Goal: Information Seeking & Learning: Find specific page/section

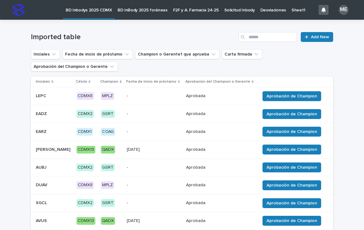
click at [53, 57] on icon "Iniciales" at bounding box center [54, 54] width 6 height 6
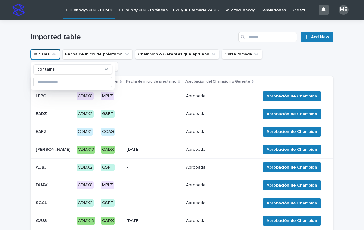
click at [53, 56] on icon "Iniciales" at bounding box center [54, 54] width 6 height 6
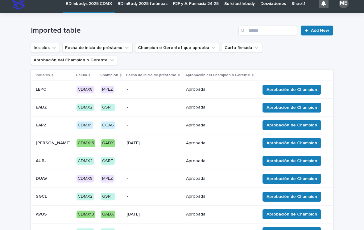
scroll to position [6, 0]
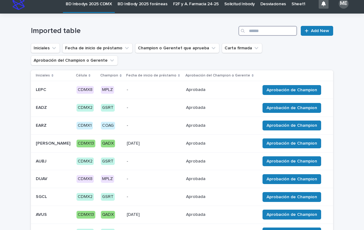
click at [256, 32] on input "Search" at bounding box center [268, 31] width 59 height 10
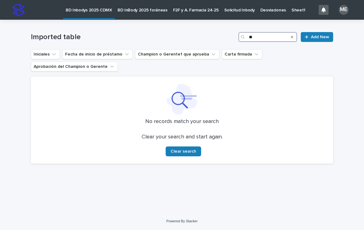
type input "*"
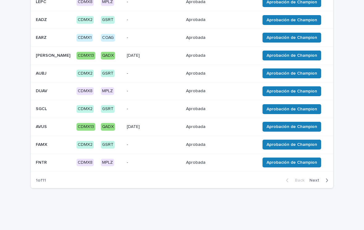
scroll to position [94, 0]
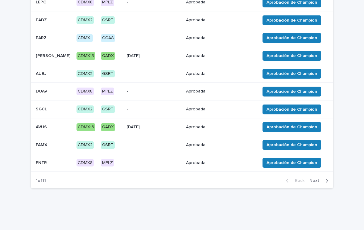
click at [326, 179] on icon "button" at bounding box center [327, 181] width 3 height 6
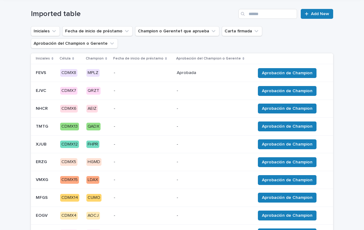
scroll to position [23, 0]
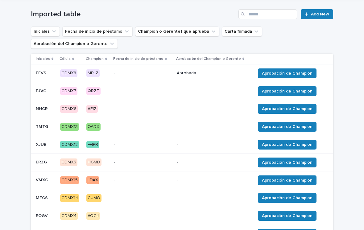
click at [55, 27] on button "Iniciales" at bounding box center [45, 32] width 29 height 10
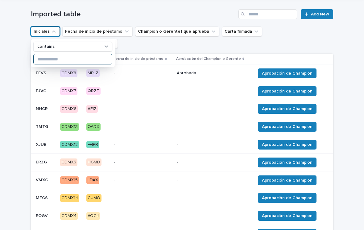
click at [45, 62] on input at bounding box center [73, 59] width 78 height 10
click at [115, 48] on button "Aprobación del Champion o Gerente" at bounding box center [74, 44] width 87 height 10
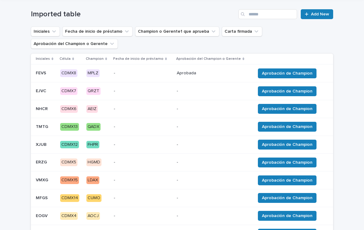
click at [9, 94] on div "Loading... Saving… Loading... Saving… Imported table Add New Iniciales Fecha de…" at bounding box center [182, 146] width 364 height 298
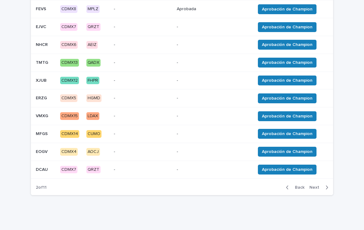
scroll to position [87, 0]
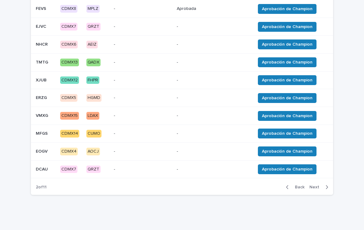
click at [326, 186] on icon "button" at bounding box center [327, 188] width 3 height 6
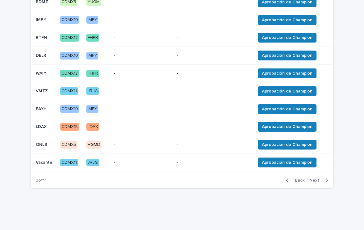
scroll to position [94, 0]
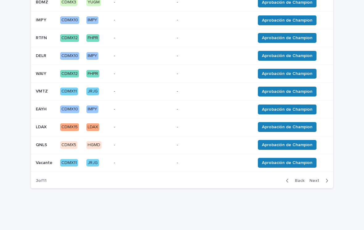
click at [327, 178] on icon "button" at bounding box center [327, 181] width 3 height 6
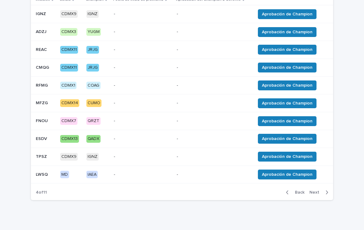
scroll to position [86, 0]
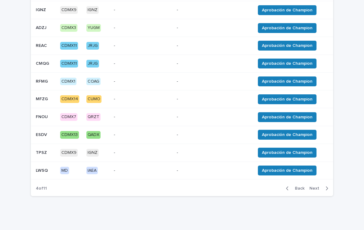
click at [285, 188] on button "Back" at bounding box center [294, 189] width 26 height 6
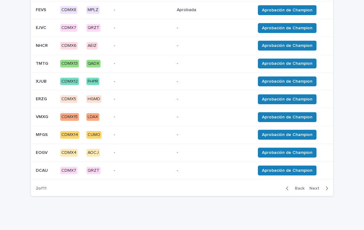
click at [284, 189] on button "Back" at bounding box center [294, 189] width 26 height 6
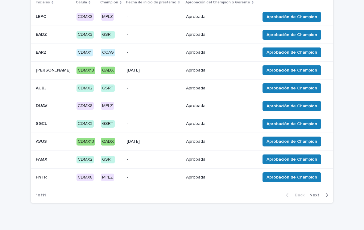
scroll to position [83, 0]
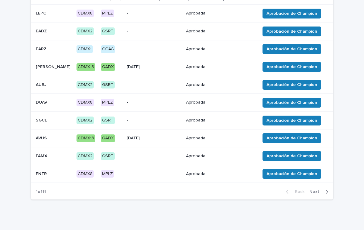
click at [326, 190] on icon "button" at bounding box center [327, 192] width 3 height 6
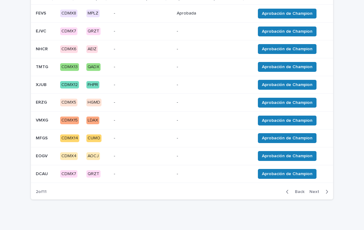
scroll to position [83, 0]
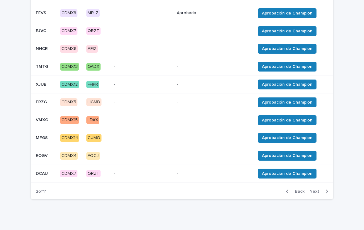
click at [329, 191] on button "Next" at bounding box center [320, 192] width 26 height 6
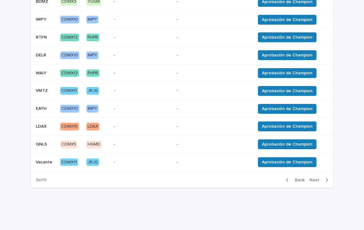
scroll to position [94, 0]
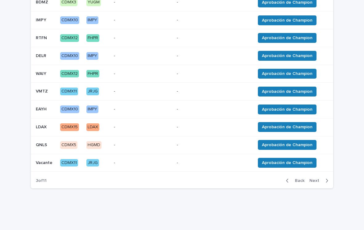
click at [329, 180] on button "Next" at bounding box center [320, 181] width 26 height 6
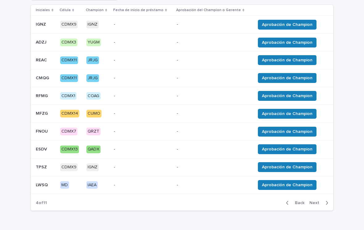
scroll to position [72, 0]
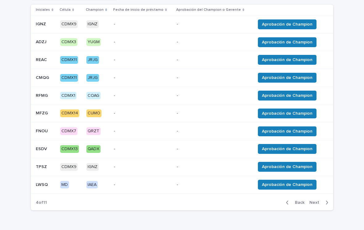
click at [327, 201] on icon "button" at bounding box center [327, 203] width 3 height 6
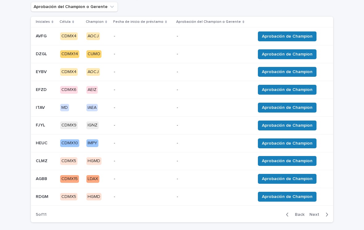
scroll to position [65, 0]
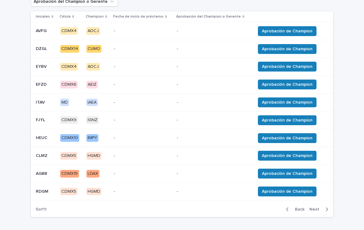
click at [331, 207] on button "Next" at bounding box center [320, 210] width 26 height 6
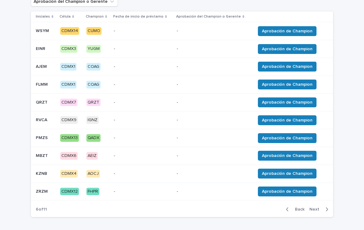
click at [325, 208] on div "button" at bounding box center [325, 210] width 5 height 6
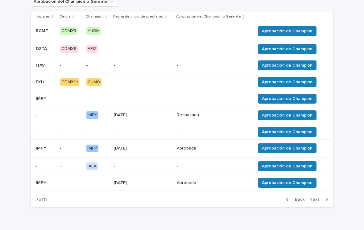
click at [329, 200] on button "Next" at bounding box center [320, 200] width 26 height 6
click at [328, 200] on button "Next" at bounding box center [320, 200] width 26 height 6
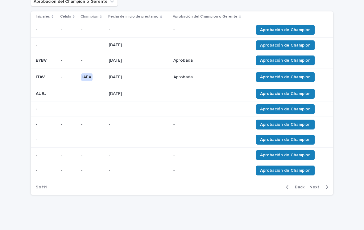
click at [327, 187] on icon "button" at bounding box center [327, 188] width 3 height 6
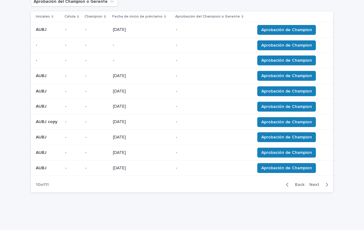
click at [327, 184] on icon "button" at bounding box center [327, 185] width 2 height 4
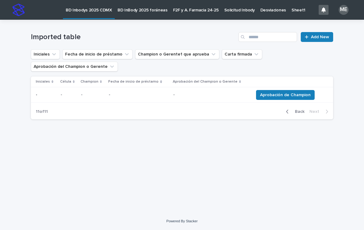
click at [284, 114] on button "Back" at bounding box center [294, 112] width 26 height 6
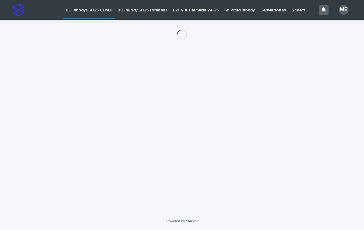
click at [288, 113] on div "Loading... Saving… Loading... Saving…" at bounding box center [182, 108] width 309 height 177
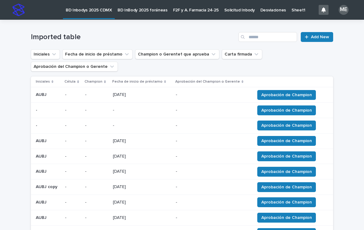
click at [189, 12] on p "F2F y A. Farmacia 24-25" at bounding box center [196, 6] width 46 height 13
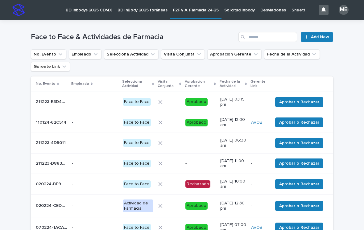
click at [344, 14] on div "ME" at bounding box center [344, 10] width 10 height 10
click at [352, 56] on div "Loading... Saving… Loading... Saving… Face to Face & Actividades de Farmacia Ad…" at bounding box center [182, 187] width 364 height 335
click at [196, 30] on div "Face to Face & Actividades de Farmacia Add New" at bounding box center [182, 35] width 302 height 30
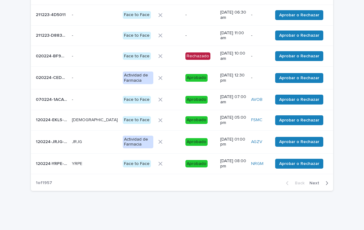
scroll to position [128, 0]
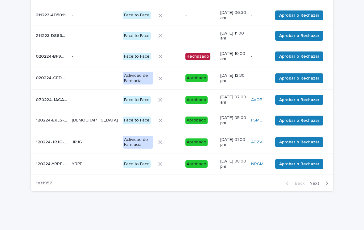
click at [327, 181] on icon "button" at bounding box center [327, 184] width 3 height 6
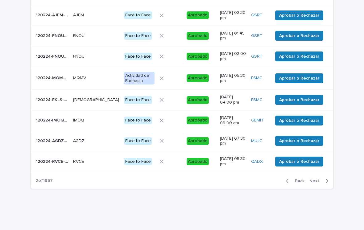
scroll to position [125, 0]
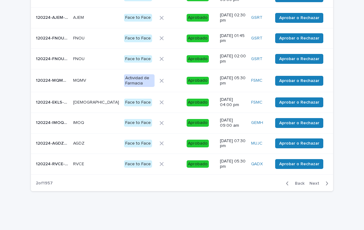
click at [327, 181] on icon "button" at bounding box center [327, 184] width 3 height 6
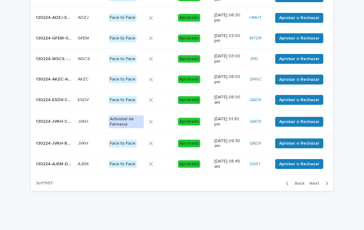
click at [326, 181] on icon "button" at bounding box center [327, 184] width 3 height 6
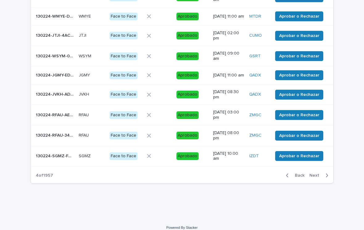
scroll to position [123, 0]
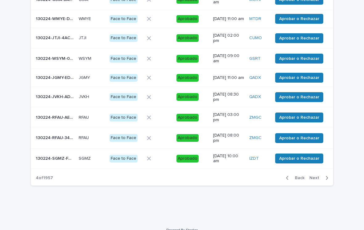
click at [326, 180] on icon "button" at bounding box center [327, 178] width 3 height 6
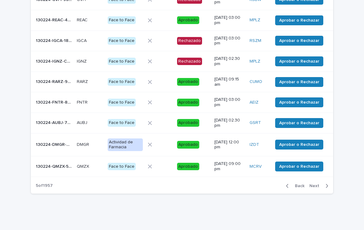
click at [325, 183] on div "button" at bounding box center [325, 186] width 5 height 6
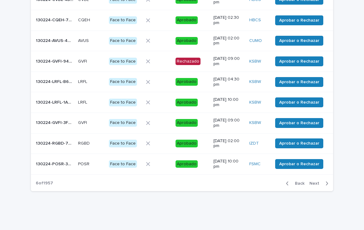
click at [326, 181] on icon "button" at bounding box center [327, 184] width 3 height 6
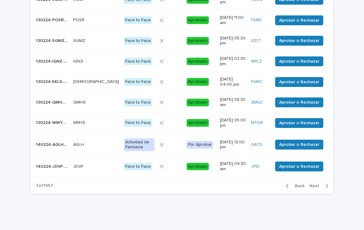
click at [327, 183] on icon "button" at bounding box center [327, 186] width 3 height 6
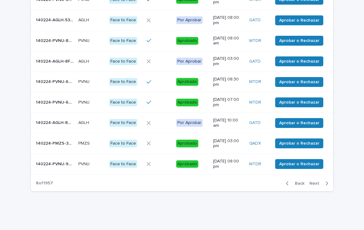
click at [327, 181] on icon "button" at bounding box center [327, 184] width 3 height 6
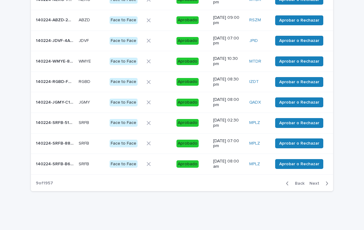
click at [323, 181] on button "Next" at bounding box center [320, 184] width 26 height 6
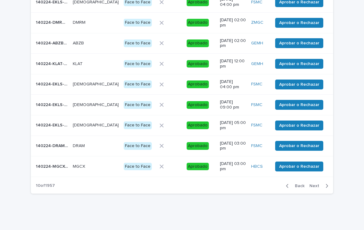
click at [327, 184] on icon "button" at bounding box center [327, 186] width 3 height 6
click at [328, 184] on icon "button" at bounding box center [327, 186] width 3 height 6
click at [327, 184] on icon "button" at bounding box center [327, 186] width 3 height 6
click at [326, 183] on icon "button" at bounding box center [327, 186] width 3 height 6
click at [326, 184] on icon "button" at bounding box center [327, 186] width 3 height 6
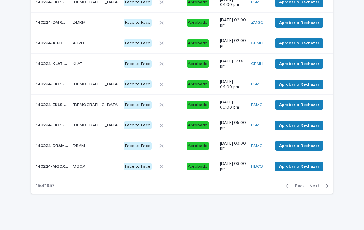
click at [323, 184] on button "Next" at bounding box center [320, 186] width 26 height 6
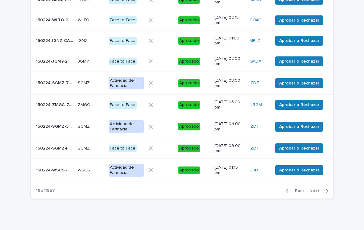
click at [328, 188] on icon "button" at bounding box center [327, 191] width 3 height 6
click at [328, 189] on icon "button" at bounding box center [327, 191] width 3 height 6
click at [326, 188] on icon "button" at bounding box center [327, 191] width 3 height 6
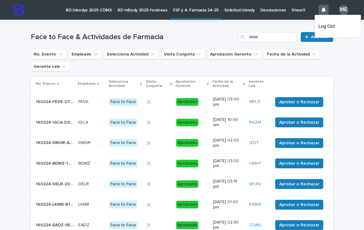
scroll to position [0, 0]
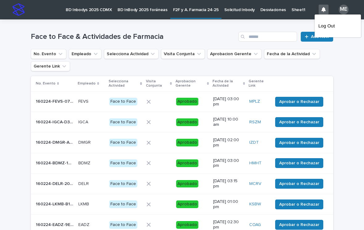
click at [95, 57] on icon "Empleado" at bounding box center [96, 54] width 6 height 6
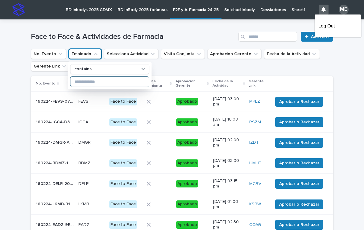
click at [82, 84] on input at bounding box center [110, 82] width 78 height 10
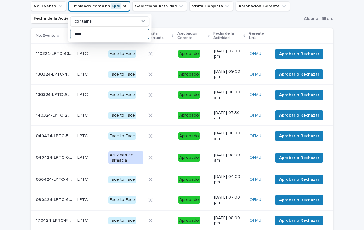
type input "****"
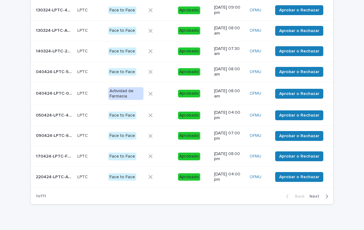
scroll to position [115, 0]
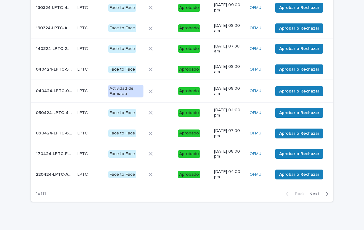
click at [324, 192] on button "Next" at bounding box center [320, 194] width 26 height 6
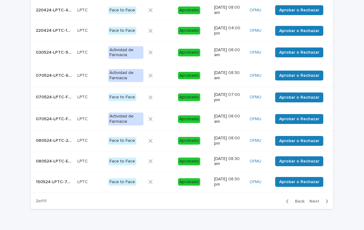
click at [325, 194] on div "Back Next" at bounding box center [307, 201] width 52 height 15
click at [326, 199] on icon "button" at bounding box center [327, 202] width 3 height 6
click at [325, 199] on div "button" at bounding box center [325, 202] width 5 height 6
click at [326, 199] on icon "button" at bounding box center [327, 202] width 3 height 6
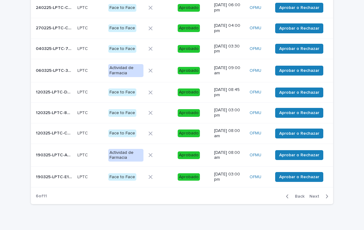
click at [286, 194] on button "Back" at bounding box center [294, 197] width 26 height 6
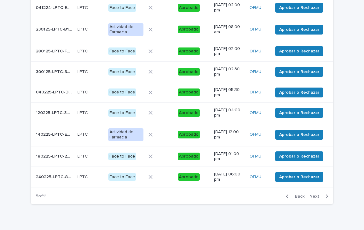
click at [283, 194] on button "Back" at bounding box center [294, 197] width 26 height 6
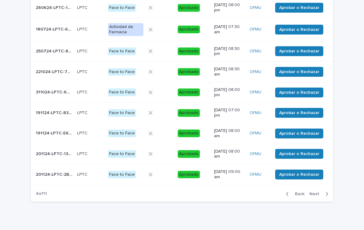
click at [326, 191] on icon "button" at bounding box center [327, 194] width 3 height 6
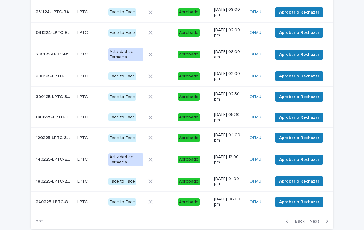
scroll to position [93, 0]
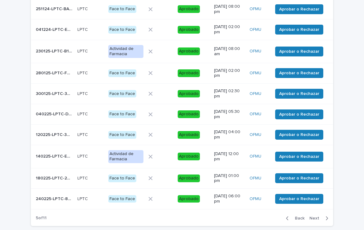
click at [287, 216] on icon "button" at bounding box center [287, 219] width 3 height 6
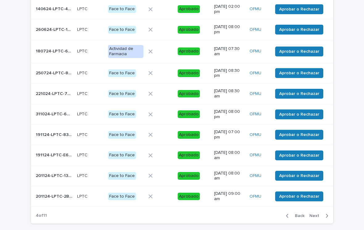
click at [330, 213] on button "Next" at bounding box center [320, 216] width 26 height 6
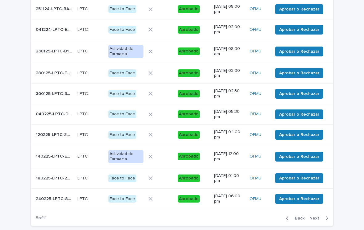
click at [329, 216] on button "Next" at bounding box center [320, 219] width 26 height 6
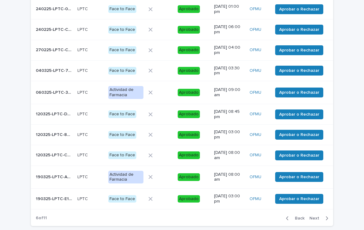
click at [327, 217] on icon "button" at bounding box center [327, 219] width 2 height 4
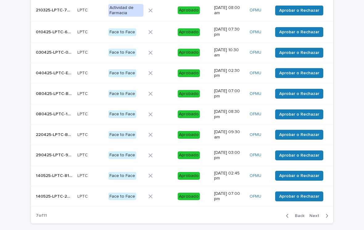
click at [329, 213] on button "Next" at bounding box center [320, 216] width 26 height 6
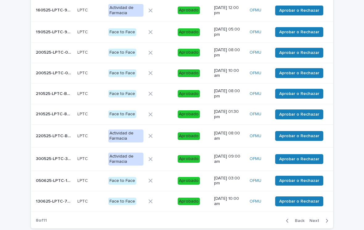
click at [333, 218] on button "Next" at bounding box center [320, 221] width 26 height 6
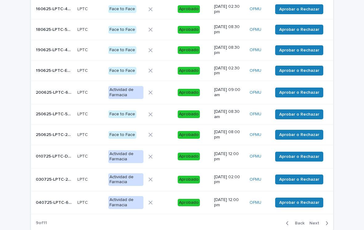
click at [337, 214] on div "Loading... Saving… Loading... Saving… Face to Face & Actividades de Farmacia Ad…" at bounding box center [182, 97] width 364 height 340
click at [329, 221] on button "Next" at bounding box center [320, 224] width 26 height 6
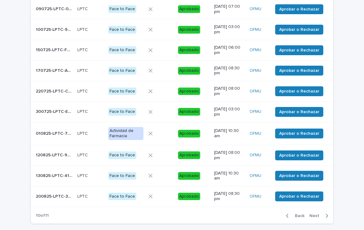
click at [321, 214] on span "Next" at bounding box center [317, 216] width 14 height 4
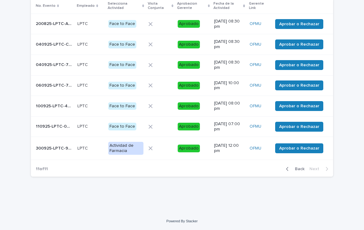
scroll to position [65, 0]
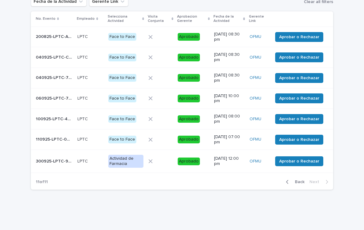
click at [285, 181] on button "Back" at bounding box center [294, 182] width 26 height 6
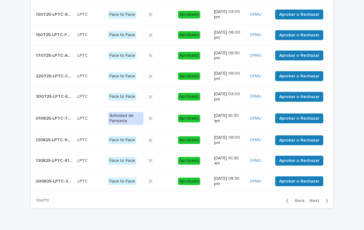
scroll to position [109, 0]
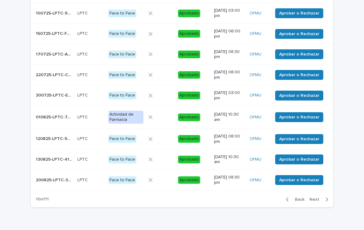
click at [62, 156] on p "130825-LPTC-41E227" at bounding box center [55, 159] width 38 height 6
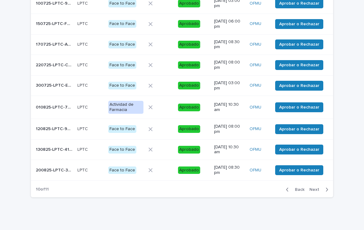
scroll to position [122, 0]
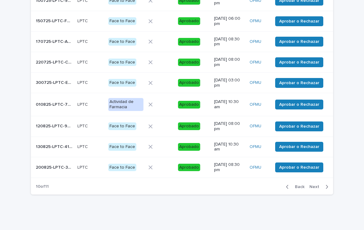
click at [83, 164] on p "LPTC" at bounding box center [83, 167] width 12 height 6
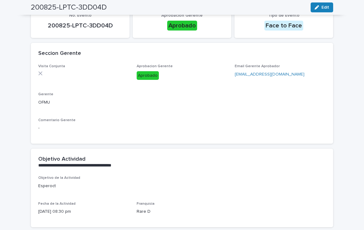
scroll to position [39, 0]
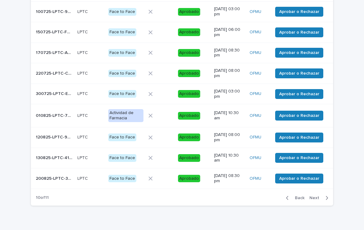
scroll to position [112, 0]
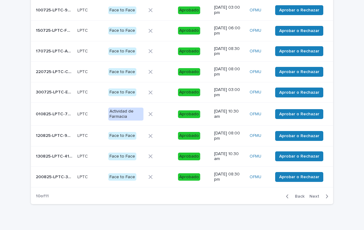
click at [56, 136] on div "120825-LPTC-9C6842 120825-LPTC-9C6842" at bounding box center [54, 136] width 37 height 10
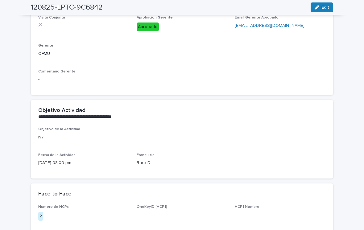
scroll to position [110, 0]
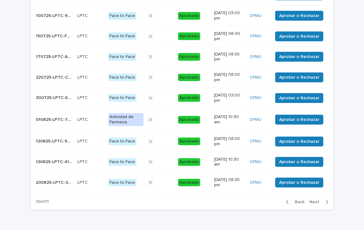
scroll to position [107, 0]
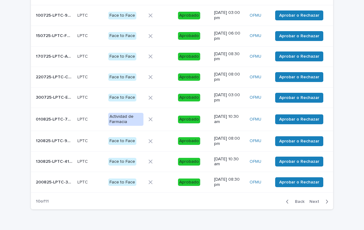
click at [331, 200] on button "Next" at bounding box center [320, 202] width 26 height 6
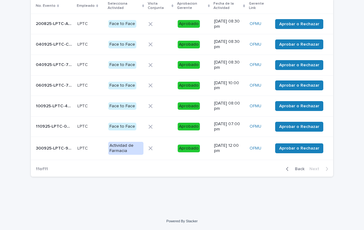
scroll to position [65, 0]
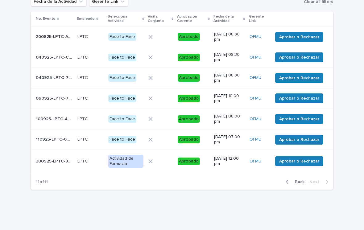
click at [62, 36] on p "200825-LPTC-ABFD0D" at bounding box center [55, 36] width 38 height 6
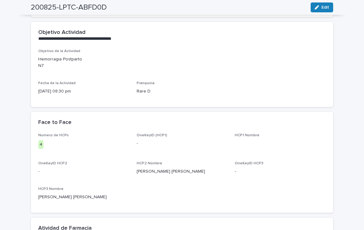
scroll to position [189, 0]
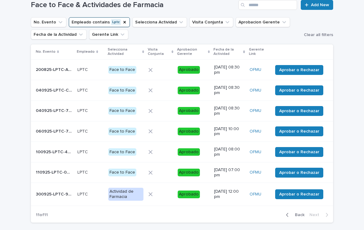
scroll to position [33, 0]
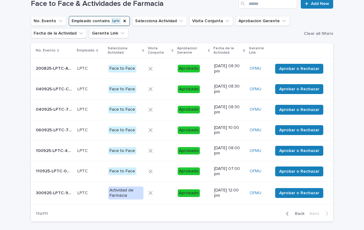
click at [56, 89] on p "040925-LPTC-CC1DB3" at bounding box center [55, 88] width 38 height 6
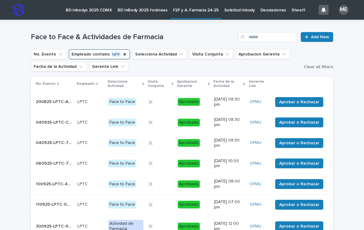
click at [63, 141] on p "040925-LPTC-7C4350" at bounding box center [55, 142] width 38 height 6
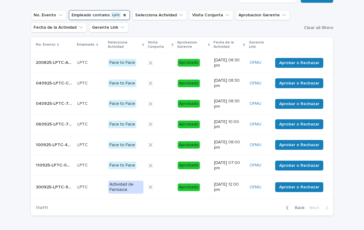
scroll to position [39, 0]
click at [62, 125] on p "060925-LPTC-74DCFE" at bounding box center [55, 124] width 38 height 6
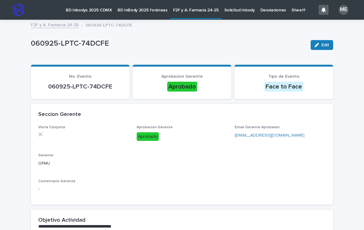
scroll to position [-1, 0]
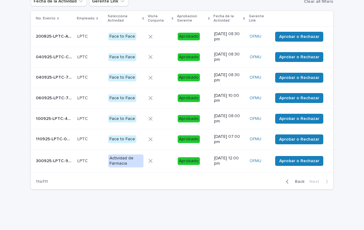
scroll to position [65, 0]
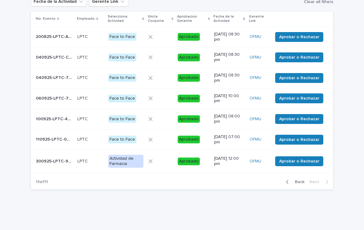
click at [56, 118] on p "100925-LPTC-4D123D" at bounding box center [55, 118] width 38 height 6
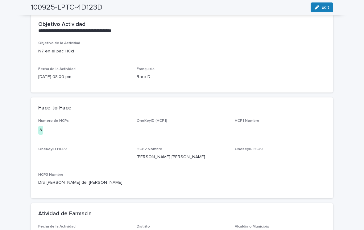
scroll to position [196, 0]
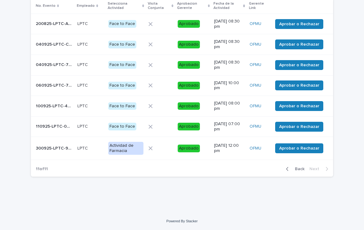
scroll to position [65, 0]
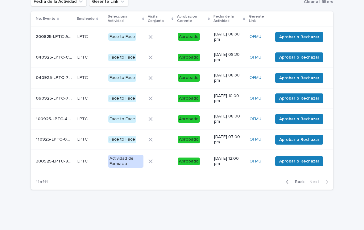
click at [63, 119] on p "100925-LPTC-4D123D" at bounding box center [55, 118] width 38 height 6
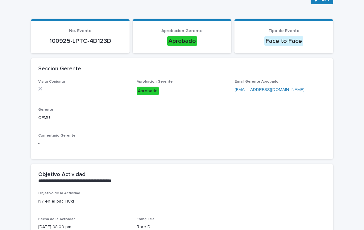
scroll to position [46, 0]
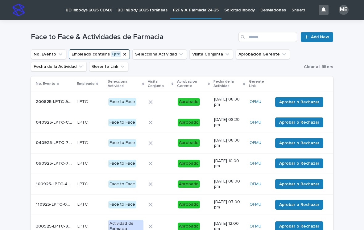
click at [65, 160] on p "060925-LPTC-74DCFE" at bounding box center [55, 163] width 38 height 6
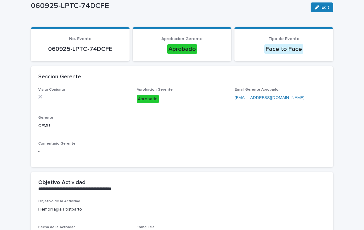
scroll to position [38, 0]
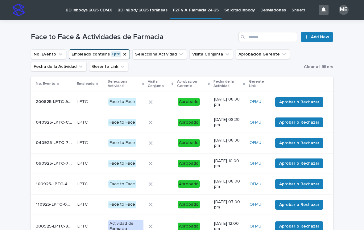
click at [62, 186] on div "100925-LPTC-4D123D 100925-LPTC-4D123D" at bounding box center [54, 184] width 37 height 10
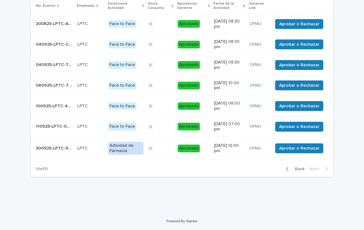
scroll to position [65, 0]
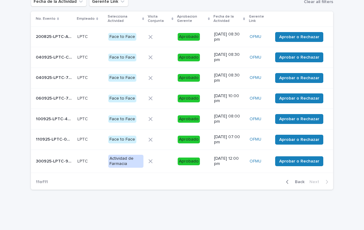
click at [74, 56] on p "040925-LPTC-CC1DB3" at bounding box center [55, 57] width 38 height 6
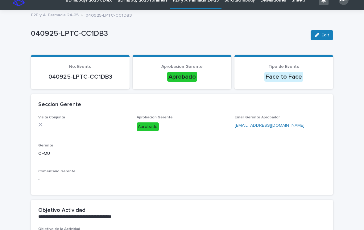
scroll to position [10, 0]
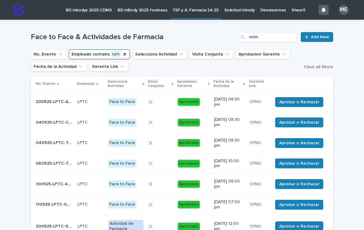
click at [64, 133] on td "040925-LPTC-7C4350 040925-LPTC-7C4350" at bounding box center [53, 143] width 44 height 21
click at [58, 155] on td "060925-LPTC-74DCFE 060925-LPTC-74DCFE" at bounding box center [53, 163] width 44 height 21
click at [54, 174] on td "100925-LPTC-4D123D 100925-LPTC-4D123D" at bounding box center [53, 184] width 44 height 21
click at [60, 202] on p "110925-LPTC-0D4CF1" at bounding box center [55, 204] width 38 height 6
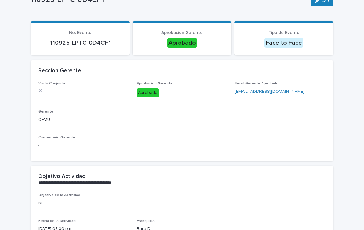
scroll to position [44, 0]
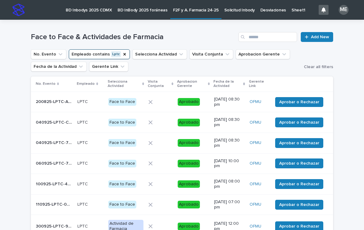
click at [50, 160] on p "060925-LPTC-74DCFE" at bounding box center [55, 163] width 38 height 6
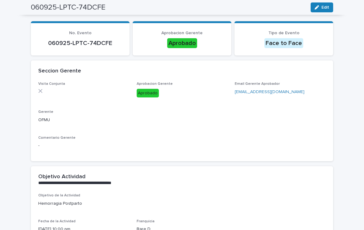
scroll to position [39, 0]
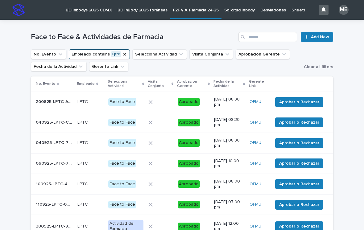
click at [52, 165] on p "060925-LPTC-74DCFE" at bounding box center [55, 163] width 38 height 6
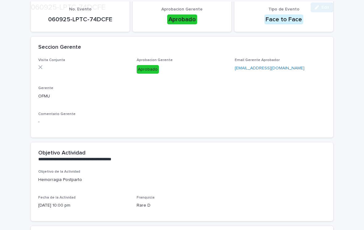
scroll to position [68, 0]
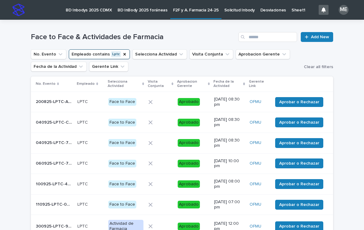
click at [55, 205] on p "110925-LPTC-0D4CF1" at bounding box center [55, 204] width 38 height 6
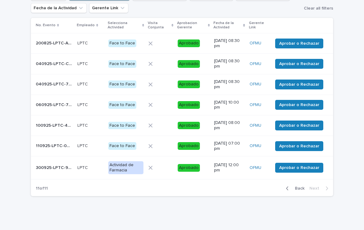
scroll to position [59, 0]
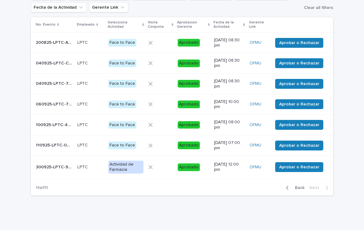
click at [60, 167] on p "300925-LPTC-9D9803" at bounding box center [55, 167] width 38 height 6
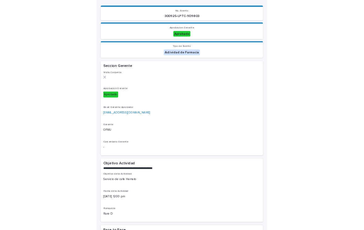
scroll to position [48, 0]
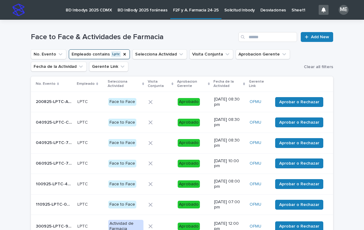
click at [331, 194] on td "Aprobar o Rechazar" at bounding box center [301, 204] width 63 height 21
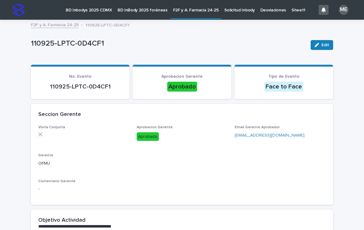
scroll to position [-1, 0]
